Goal: Task Accomplishment & Management: Use online tool/utility

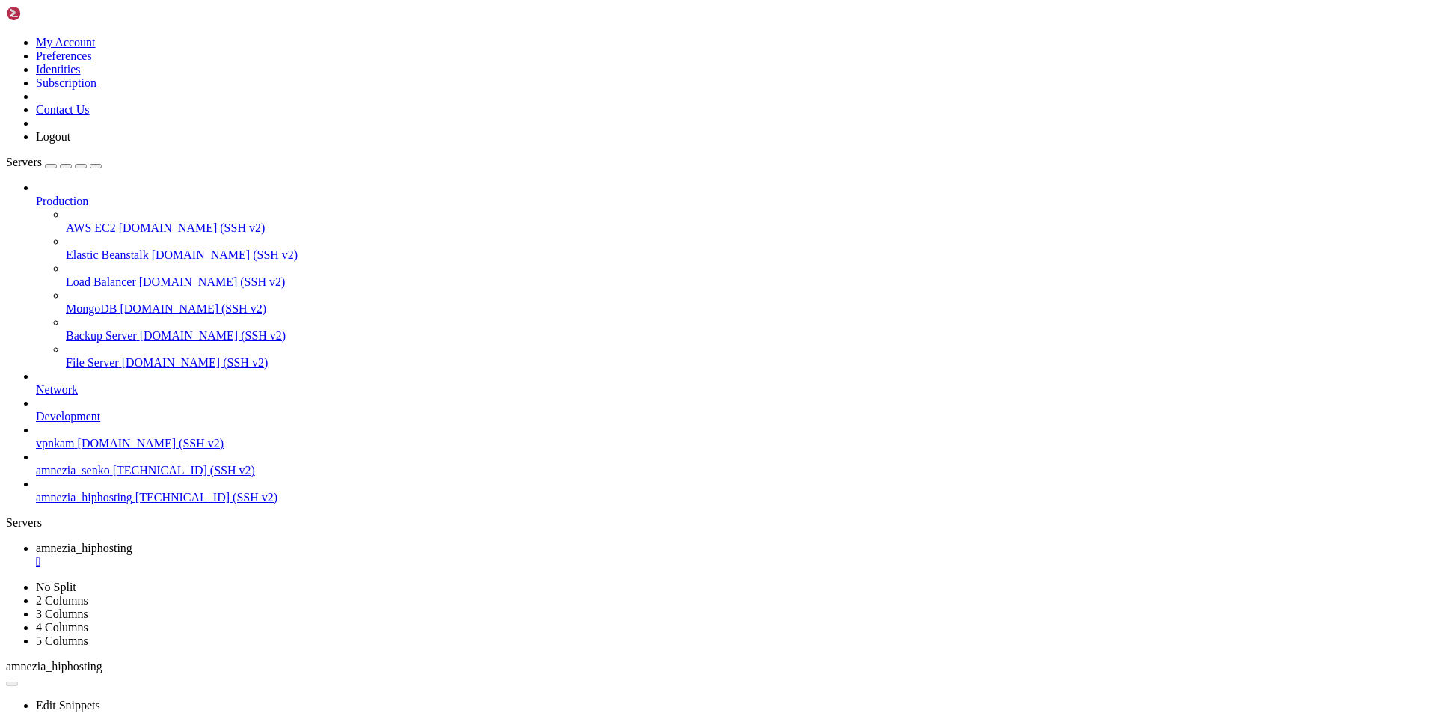
scroll to position [3096, 0]
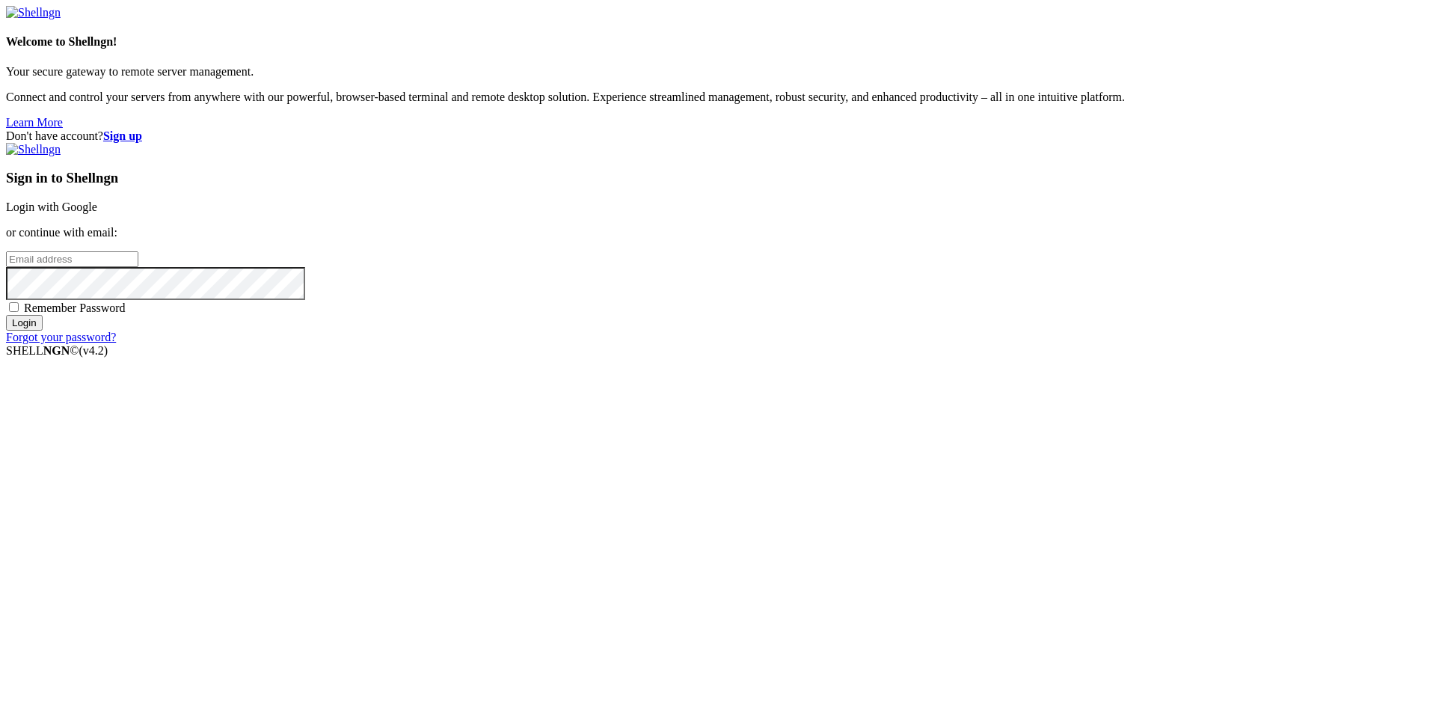
click at [97, 213] on link "Login with Google" at bounding box center [51, 206] width 91 height 13
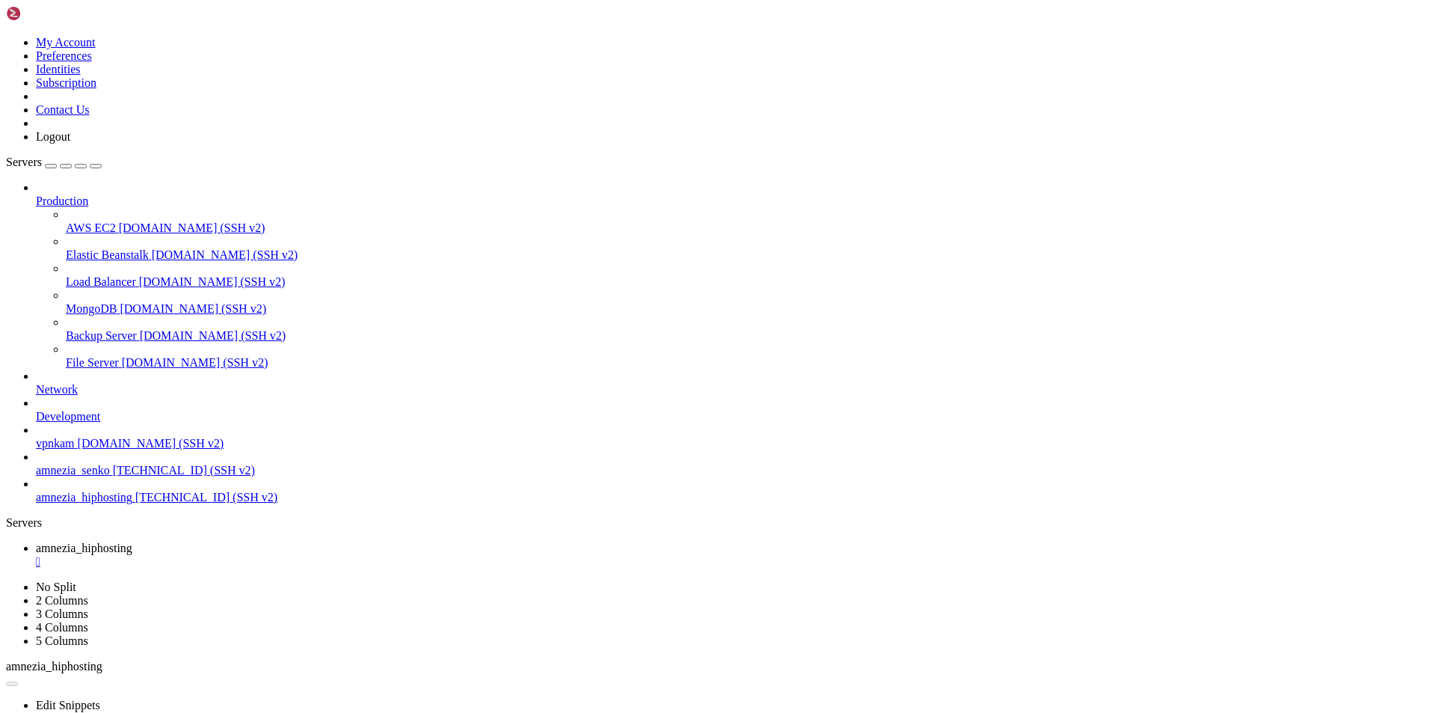
scroll to position [3096, 0]
drag, startPoint x: 201, startPoint y: 939, endPoint x: 463, endPoint y: 812, distance: 291.3
